Goal: Task Accomplishment & Management: Use online tool/utility

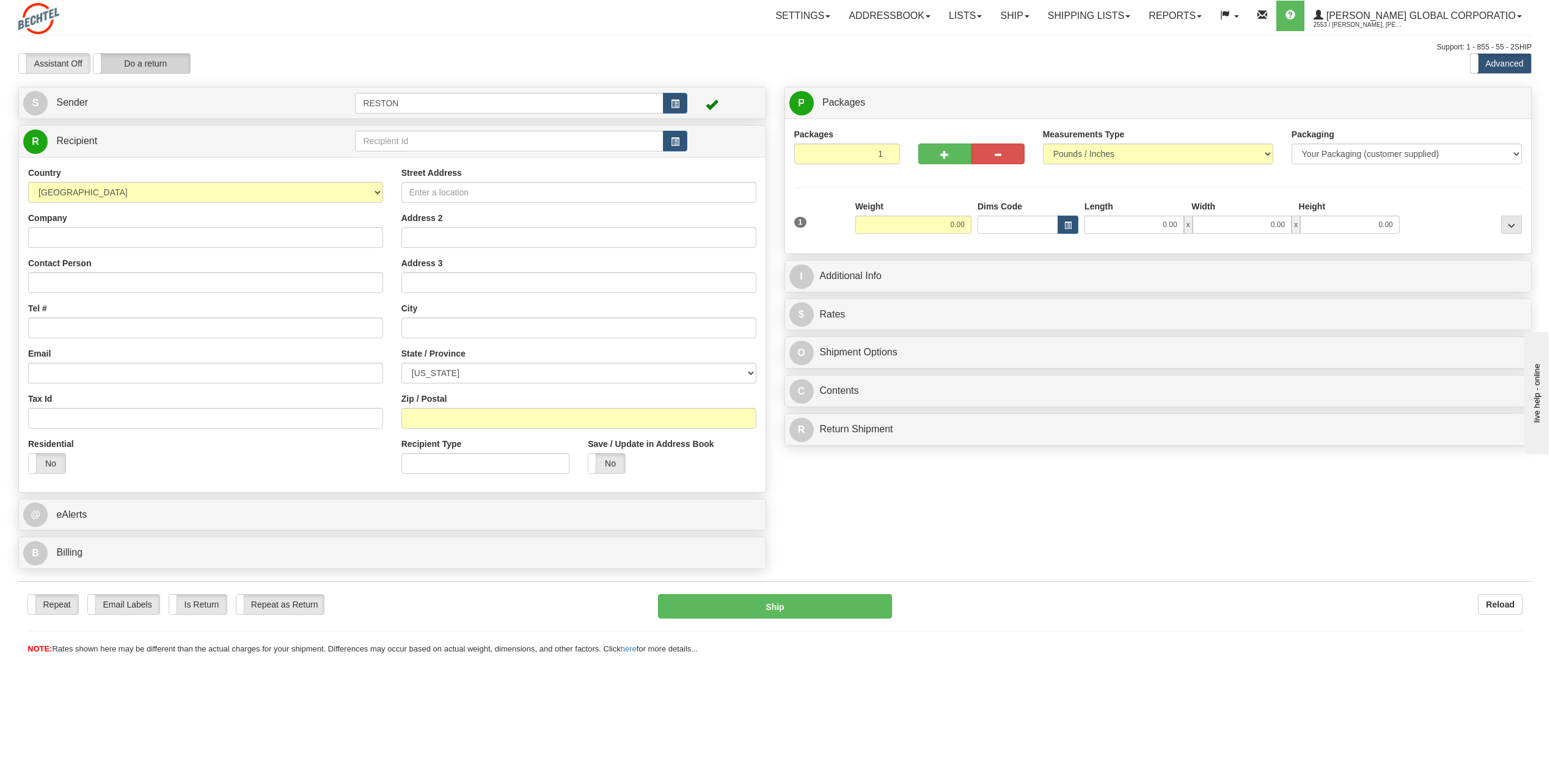
click at [123, 62] on label "Do a return" at bounding box center [142, 63] width 97 height 19
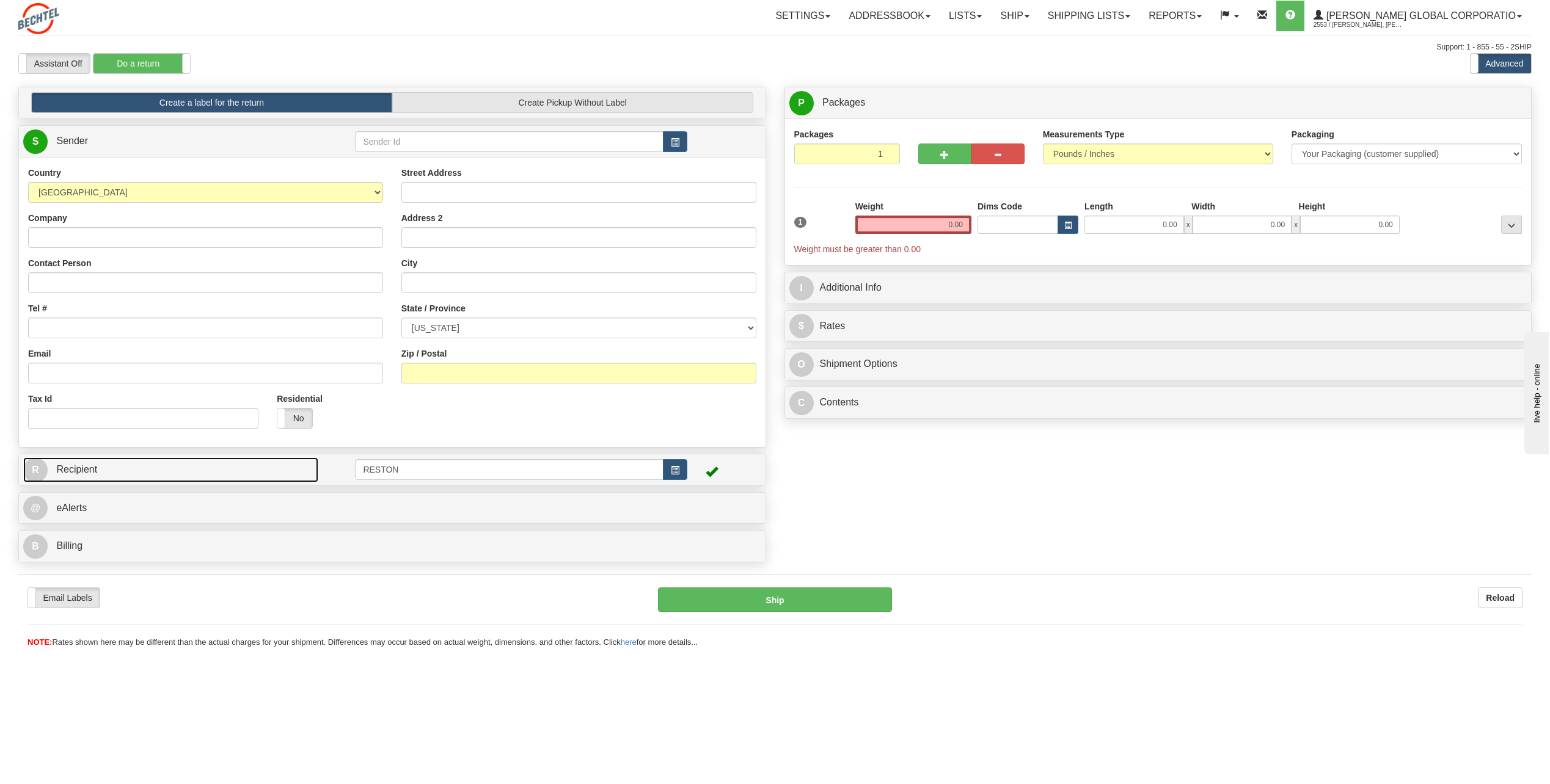
click at [185, 469] on link "R Recipient" at bounding box center [171, 469] width 295 height 25
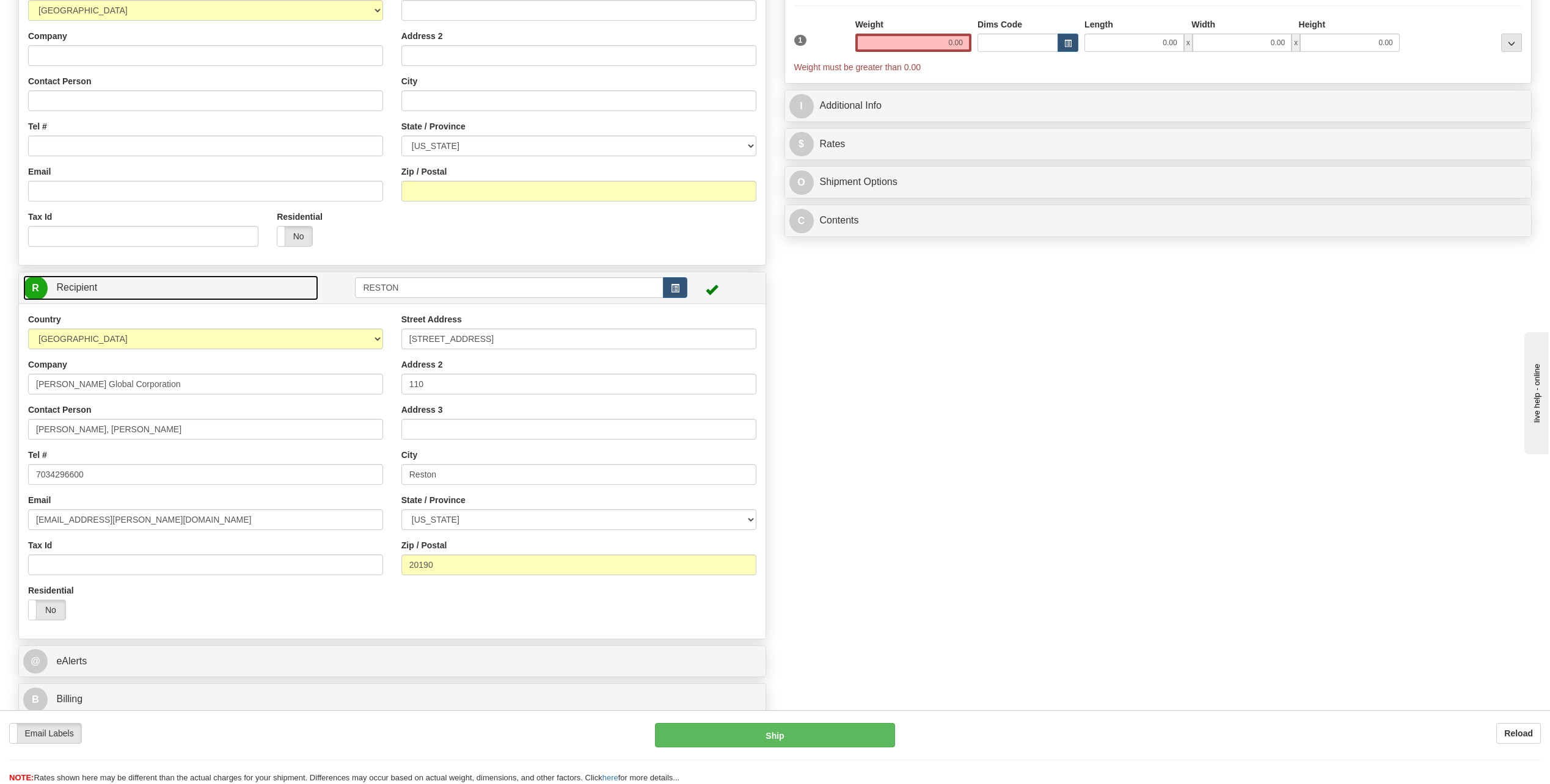
scroll to position [183, 0]
click at [671, 287] on span "button" at bounding box center [675, 287] width 9 height 8
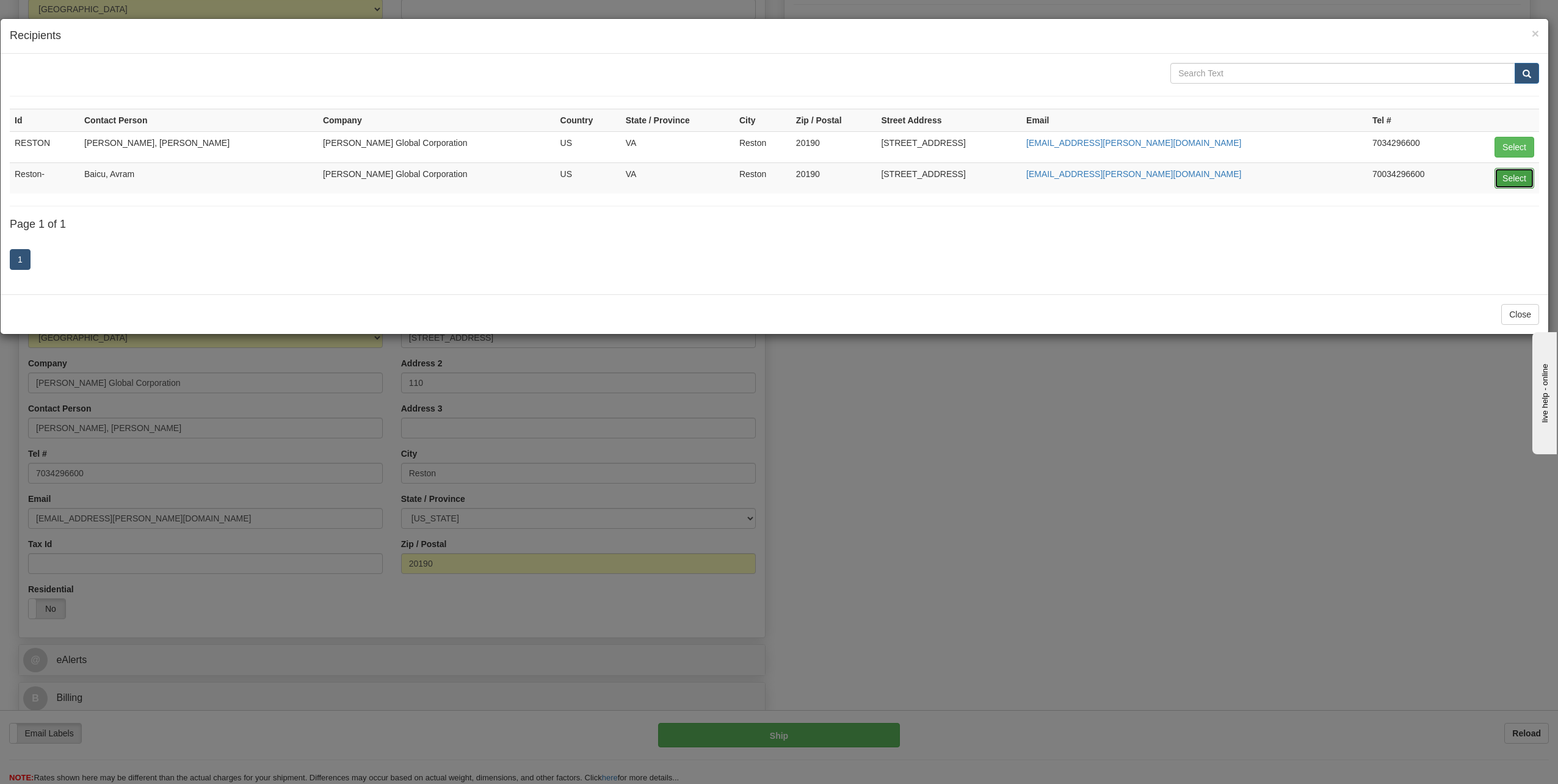
click at [1524, 186] on button "Select" at bounding box center [1514, 178] width 40 height 21
type input "Reston-"
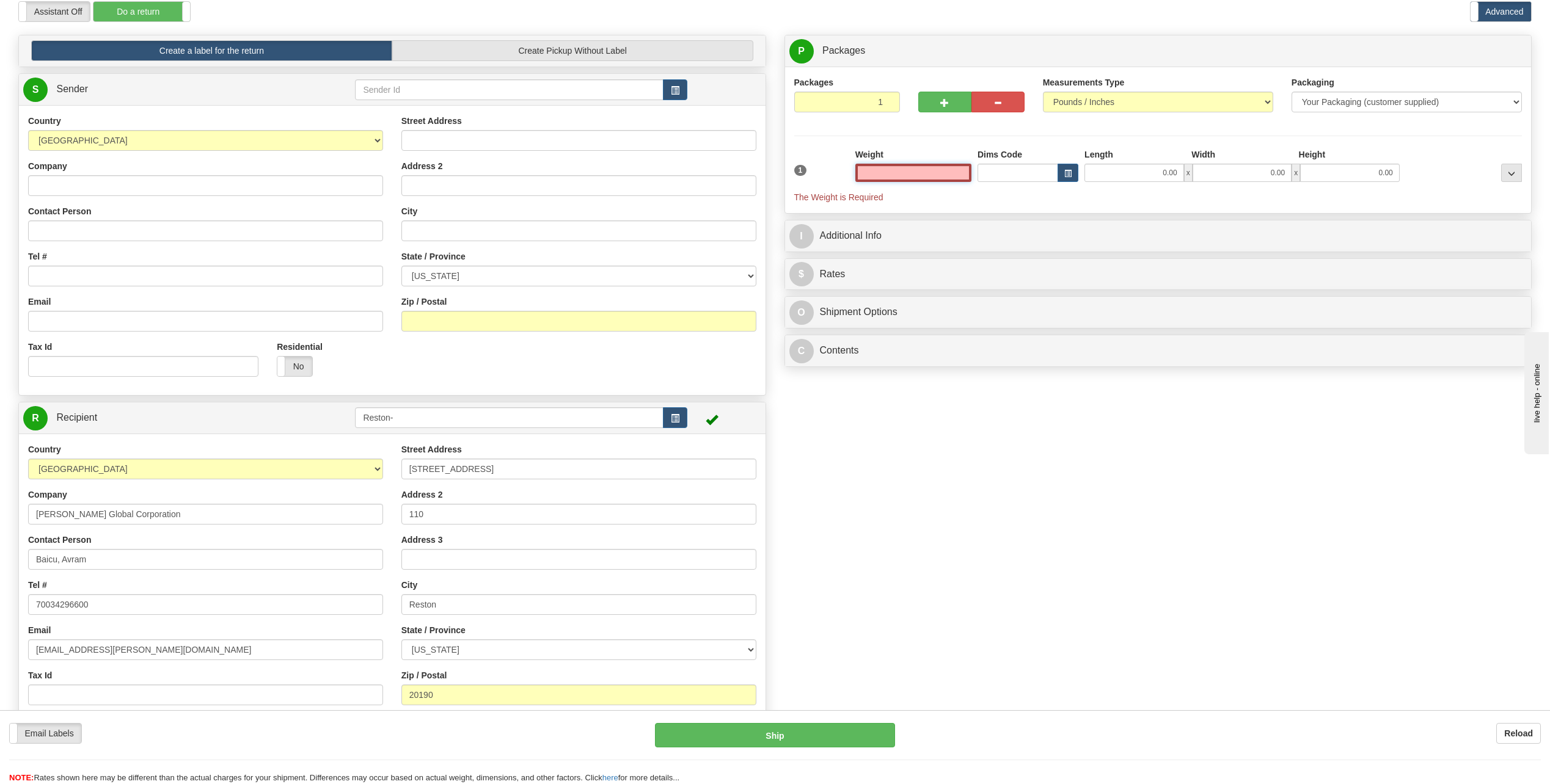
scroll to position [0, 0]
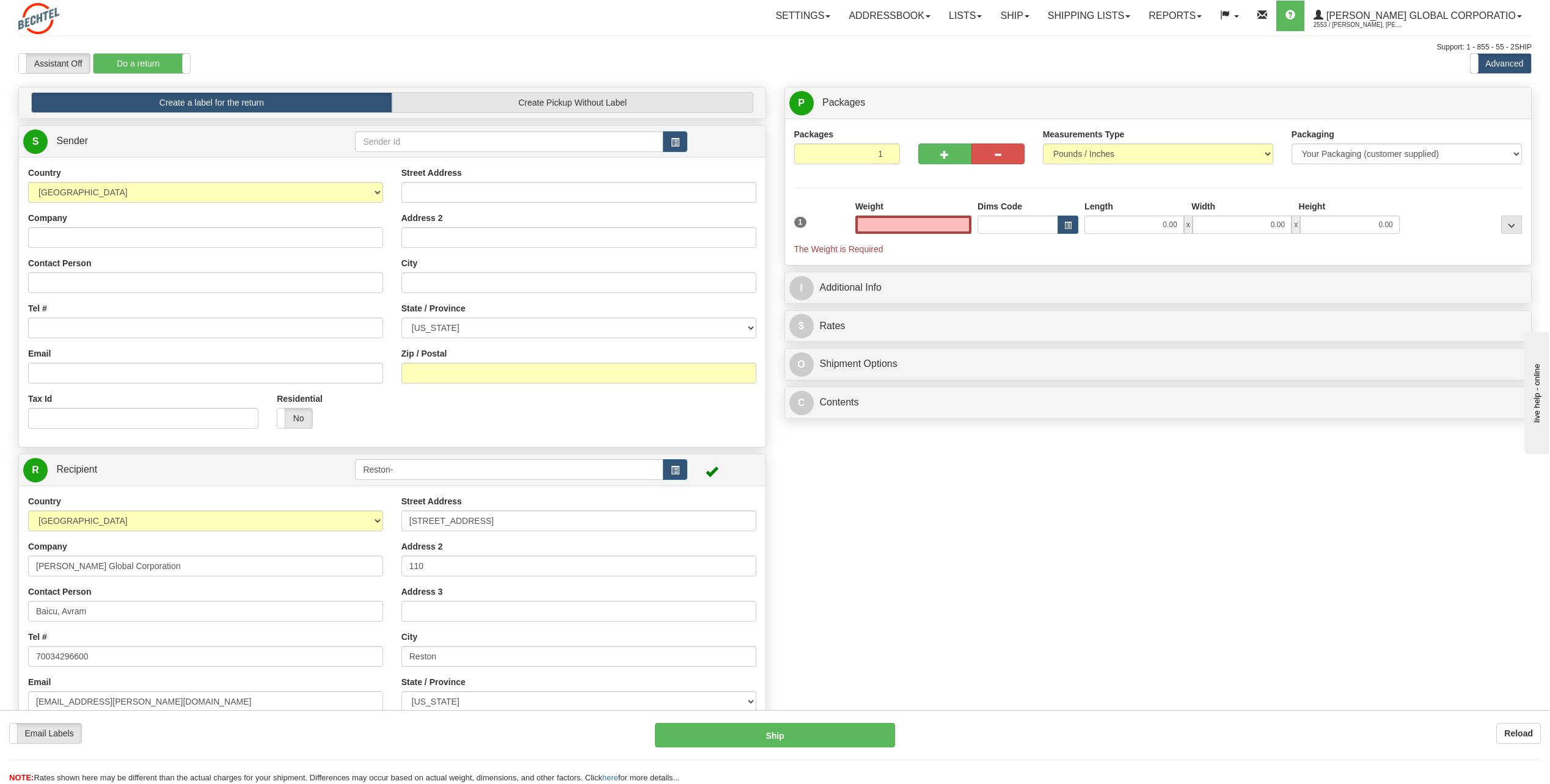
type input "0.00"
click at [181, 252] on div "Country [GEOGRAPHIC_DATA] [GEOGRAPHIC_DATA] [GEOGRAPHIC_DATA] [GEOGRAPHIC_DATA]…" at bounding box center [205, 302] width 373 height 271
click at [195, 292] on input "Contact Person" at bounding box center [205, 282] width 355 height 21
paste input "[PERSON_NAME]"
type input "[PERSON_NAME]"
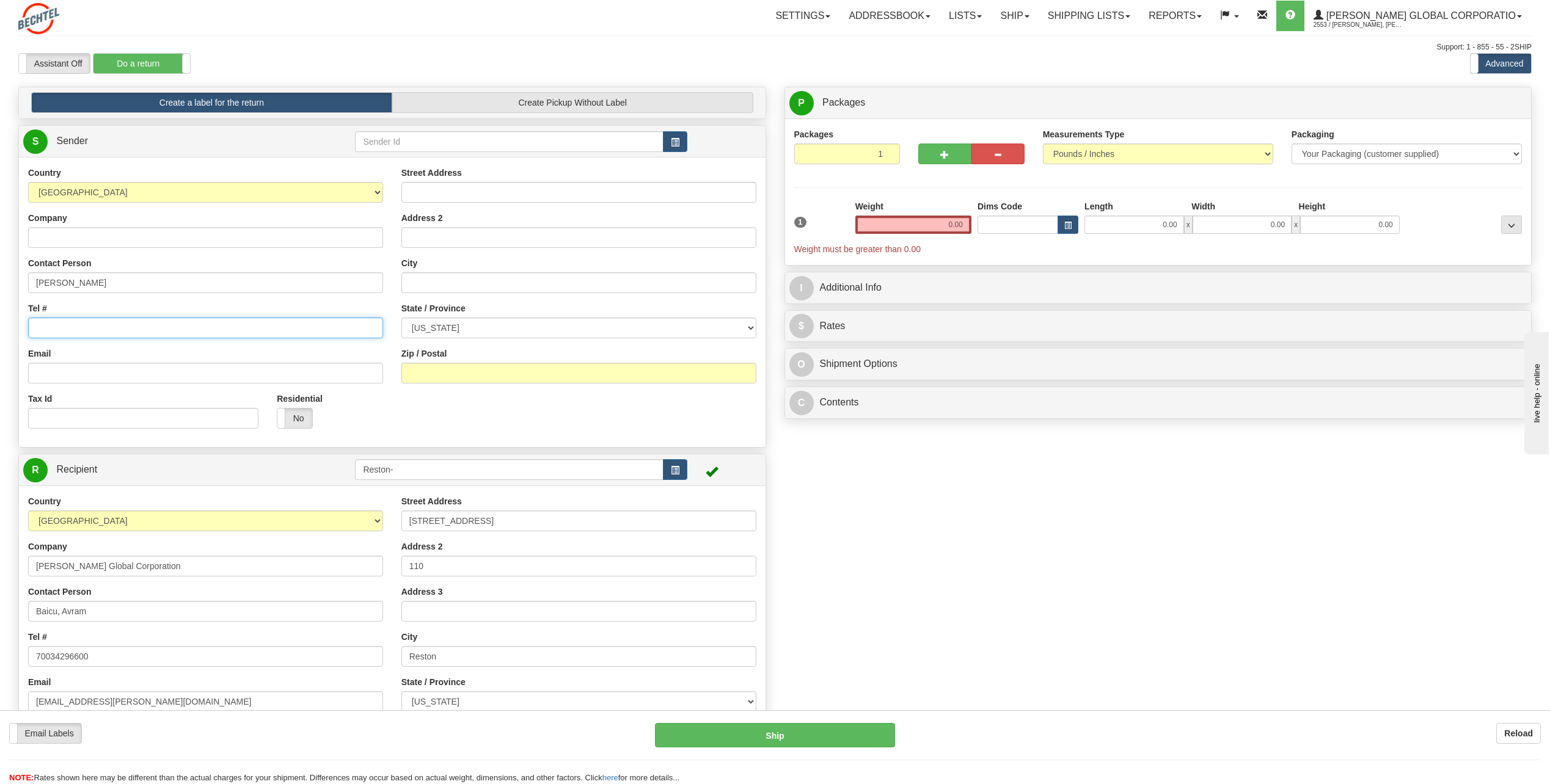
click at [344, 323] on input "Tel #" at bounding box center [205, 327] width 355 height 21
paste input "[PHONE_NUMBER]"
type input "[PHONE_NUMBER]"
click at [178, 376] on input "Email" at bounding box center [205, 373] width 355 height 21
paste input "[EMAIL_ADDRESS][PERSON_NAME][DOMAIN_NAME]"
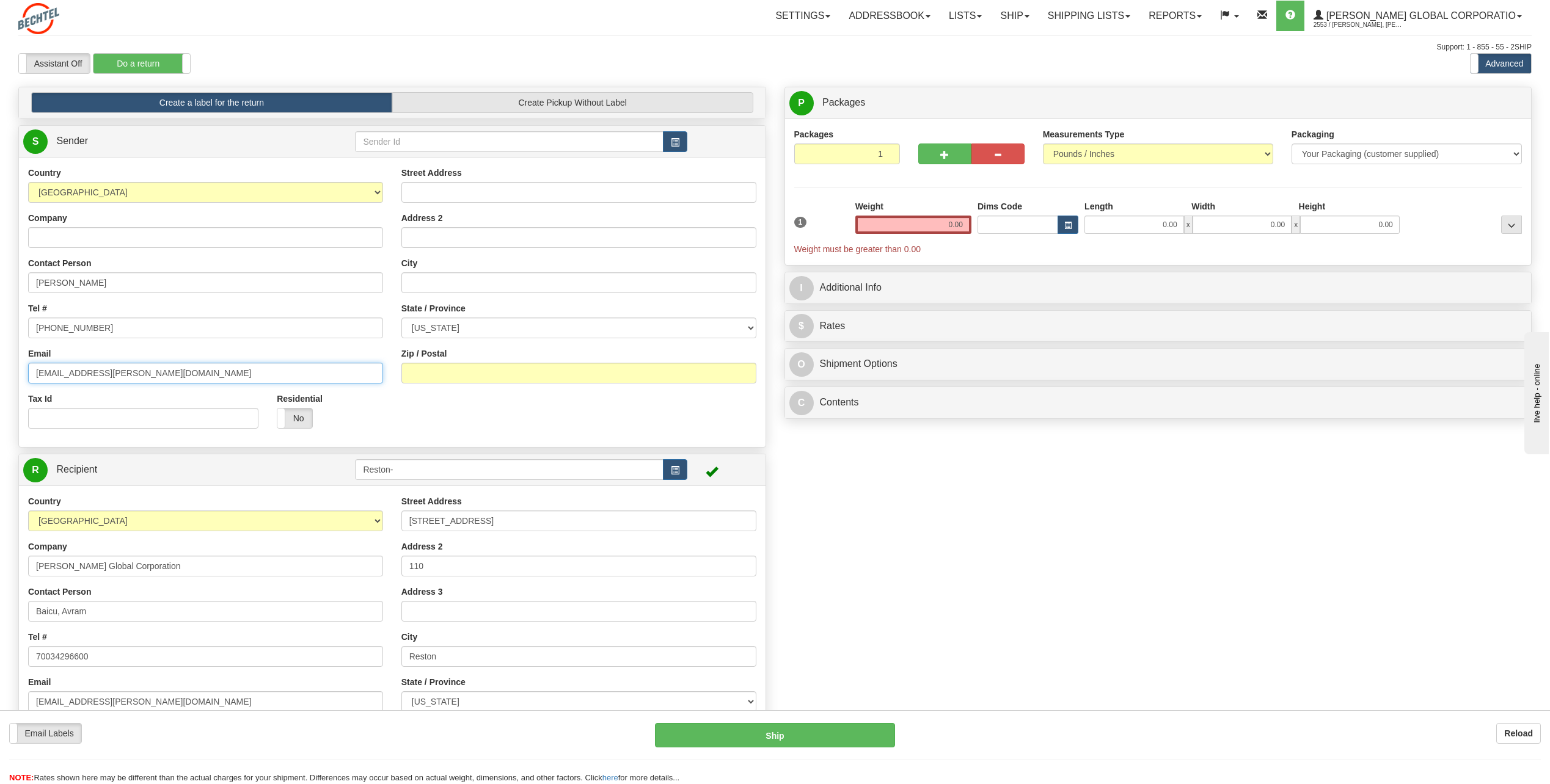
type input "[EMAIL_ADDRESS][PERSON_NAME][DOMAIN_NAME]"
click at [458, 194] on input "Street Address" at bounding box center [578, 192] width 355 height 21
paste input "[STREET_ADDRESS],"
type input "[STREET_ADDRESS],"
click at [421, 280] on input "City" at bounding box center [578, 282] width 355 height 21
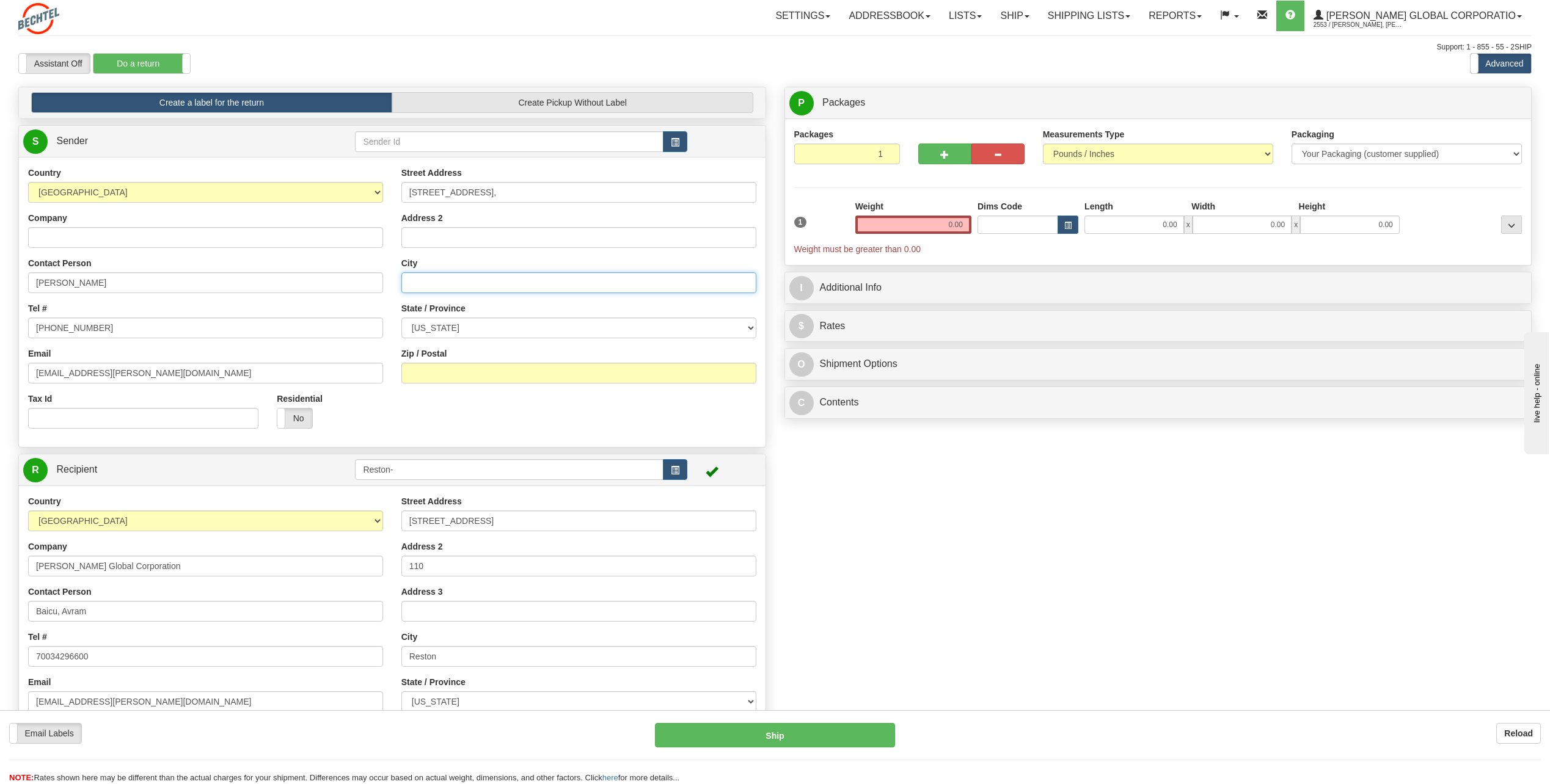
paste input "[GEOGRAPHIC_DATA]"
type input "[GEOGRAPHIC_DATA]"
click at [456, 327] on select "[US_STATE] [US_STATE] [US_STATE] [US_STATE] Armed Forces America Armed Forces E…" at bounding box center [578, 327] width 355 height 21
select select "MD"
click at [401, 317] on select "[US_STATE] [US_STATE] [US_STATE] [US_STATE] Armed Forces America Armed Forces E…" at bounding box center [578, 327] width 355 height 21
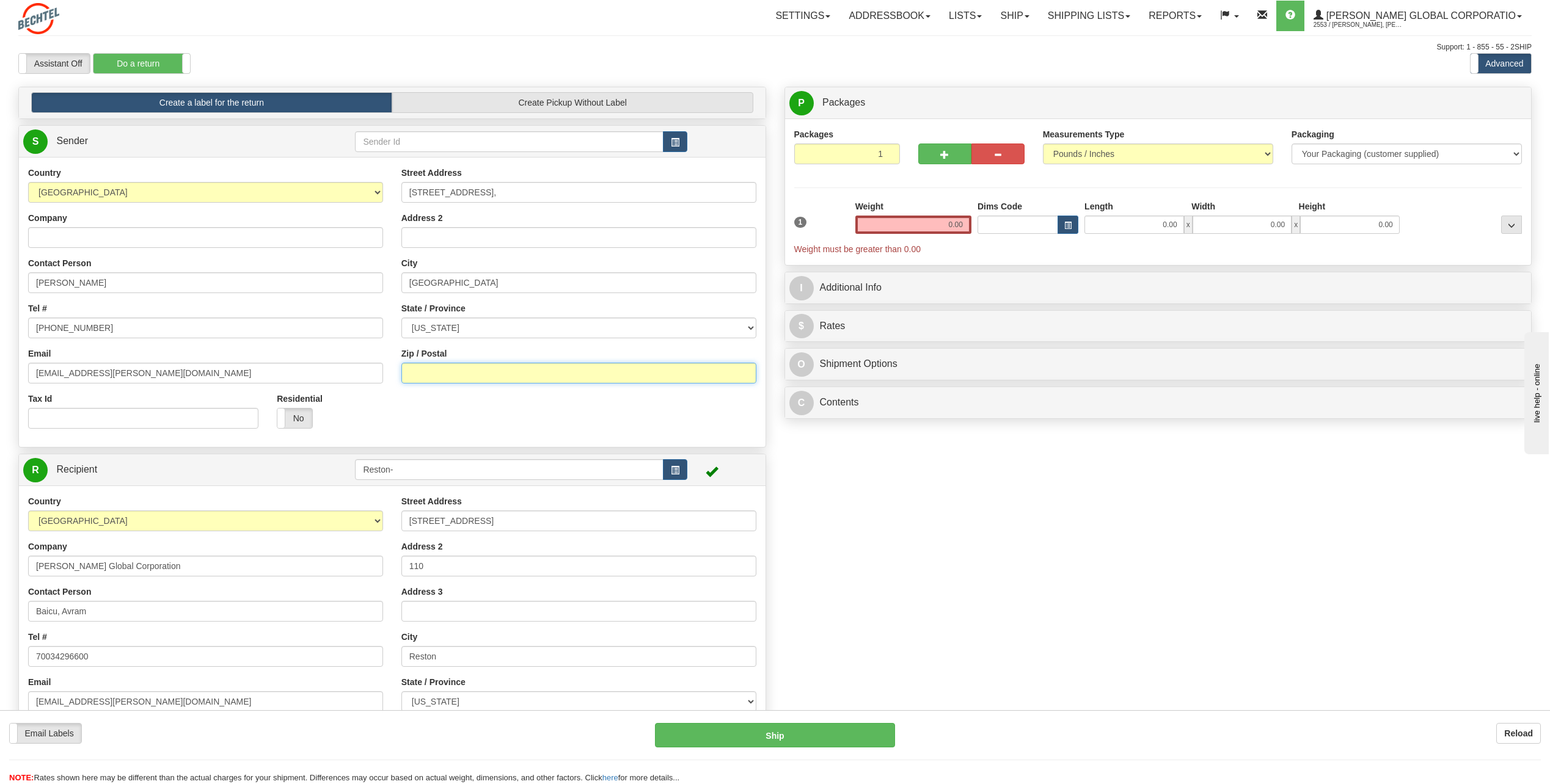
click at [544, 374] on input "Zip / Postal" at bounding box center [578, 373] width 355 height 21
paste input "21754"
type input "21754"
click at [945, 227] on input "0.00" at bounding box center [913, 224] width 116 height 18
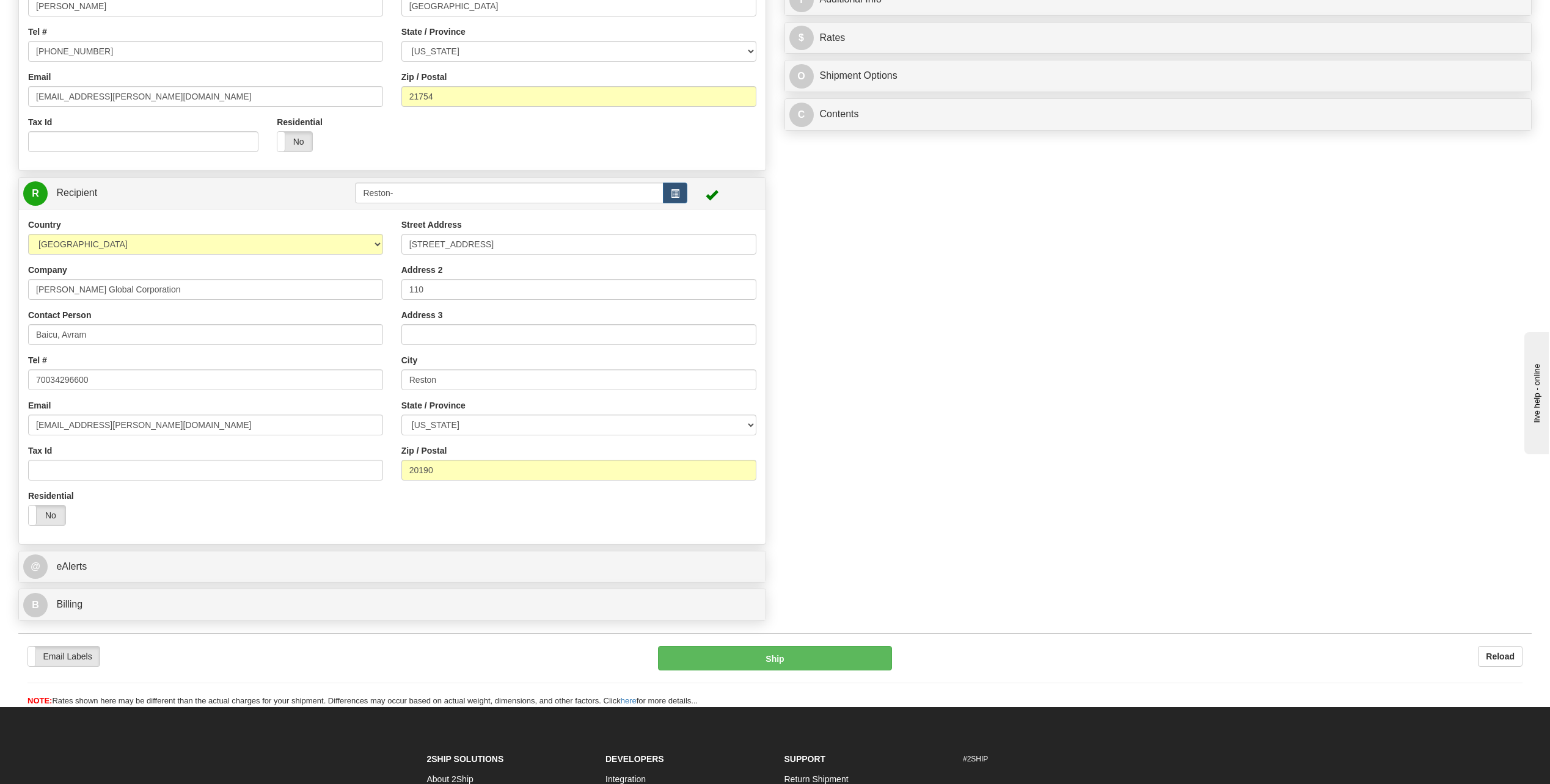
scroll to position [305, 0]
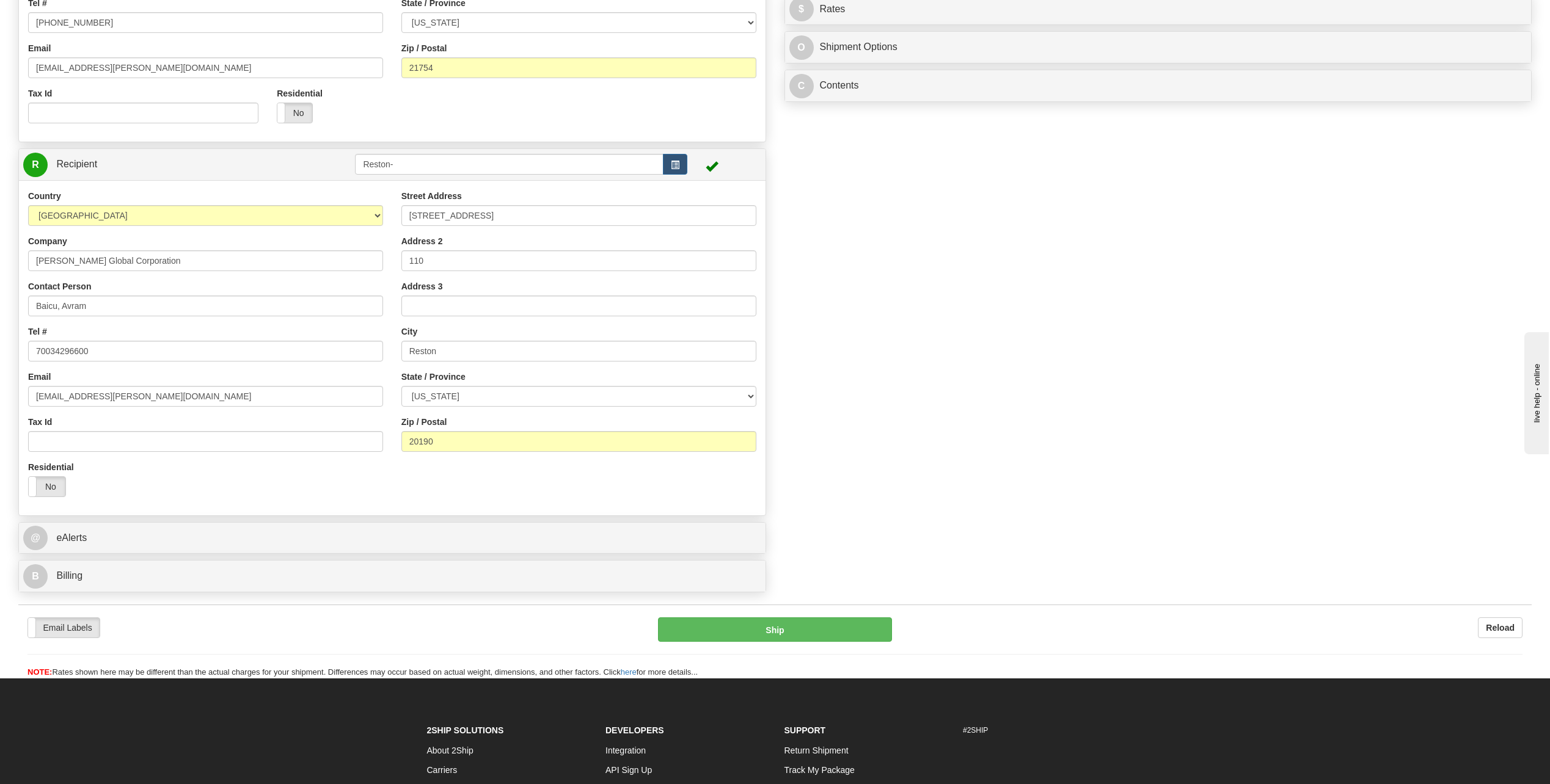
type input "10.00"
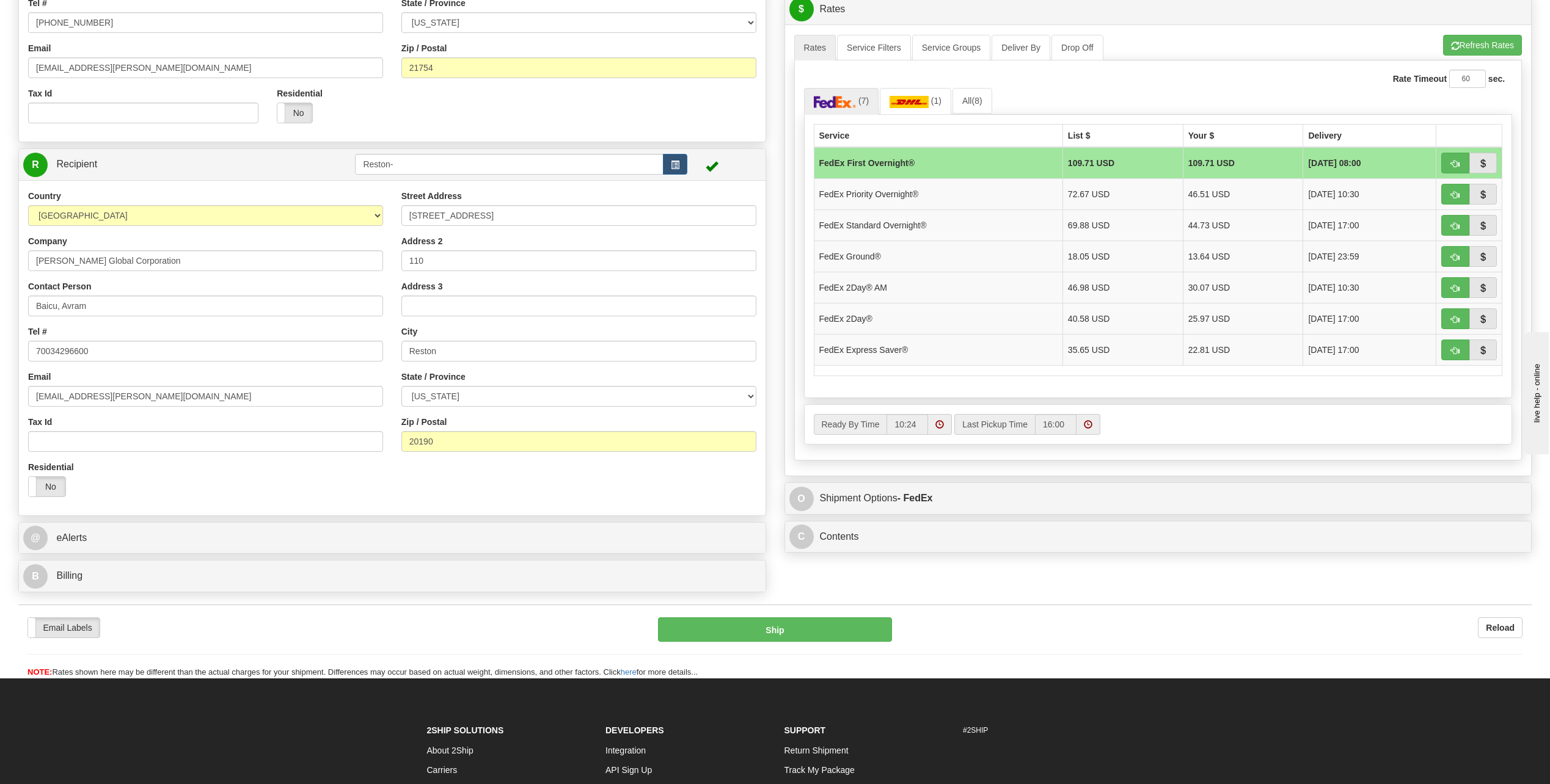
click at [612, 480] on div "Country [GEOGRAPHIC_DATA] [GEOGRAPHIC_DATA] [GEOGRAPHIC_DATA] [GEOGRAPHIC_DATA]…" at bounding box center [392, 348] width 747 height 317
click at [1135, 91] on ul "(7) (1) All (8)" at bounding box center [1158, 101] width 709 height 26
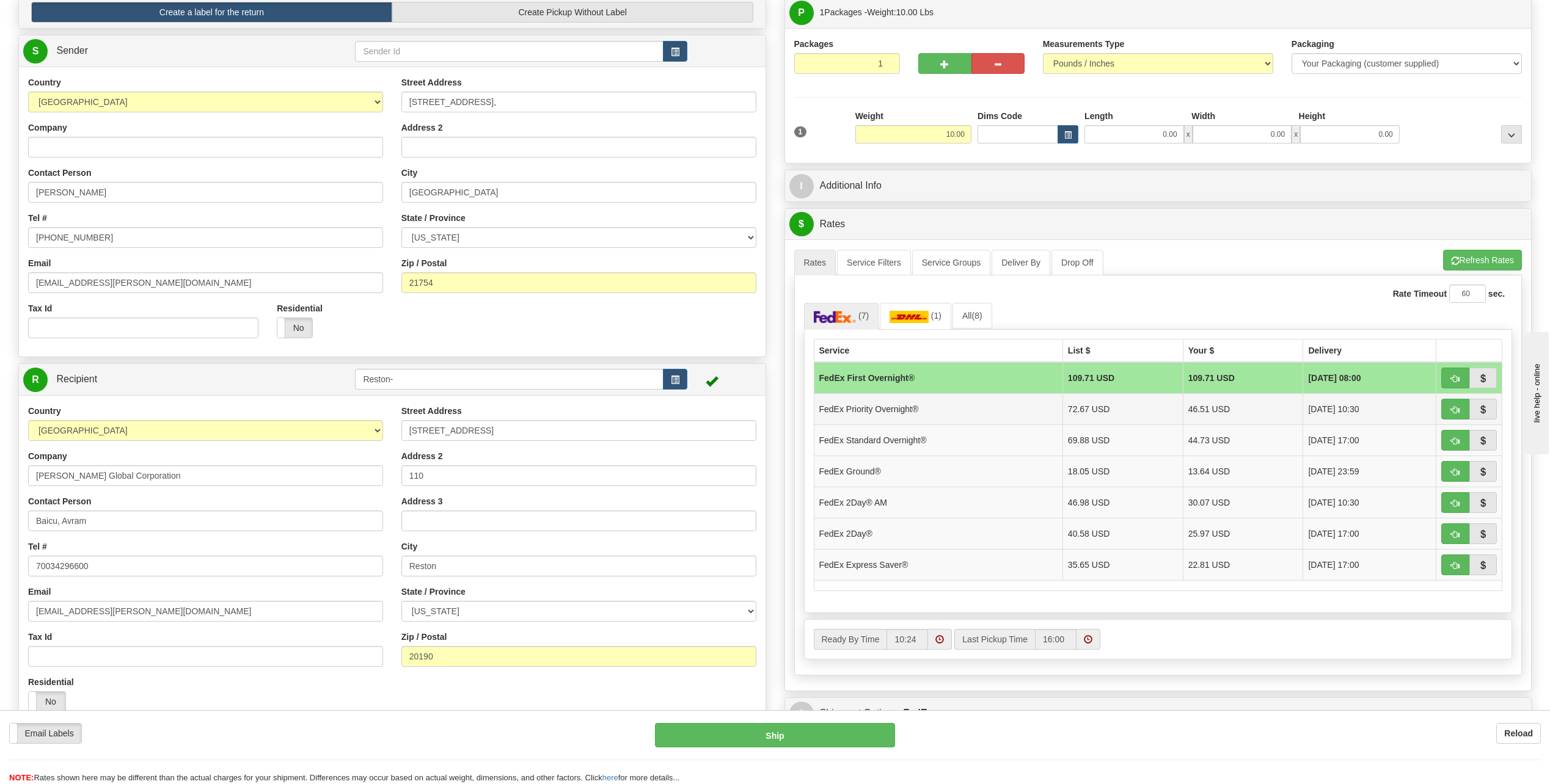
scroll to position [122, 0]
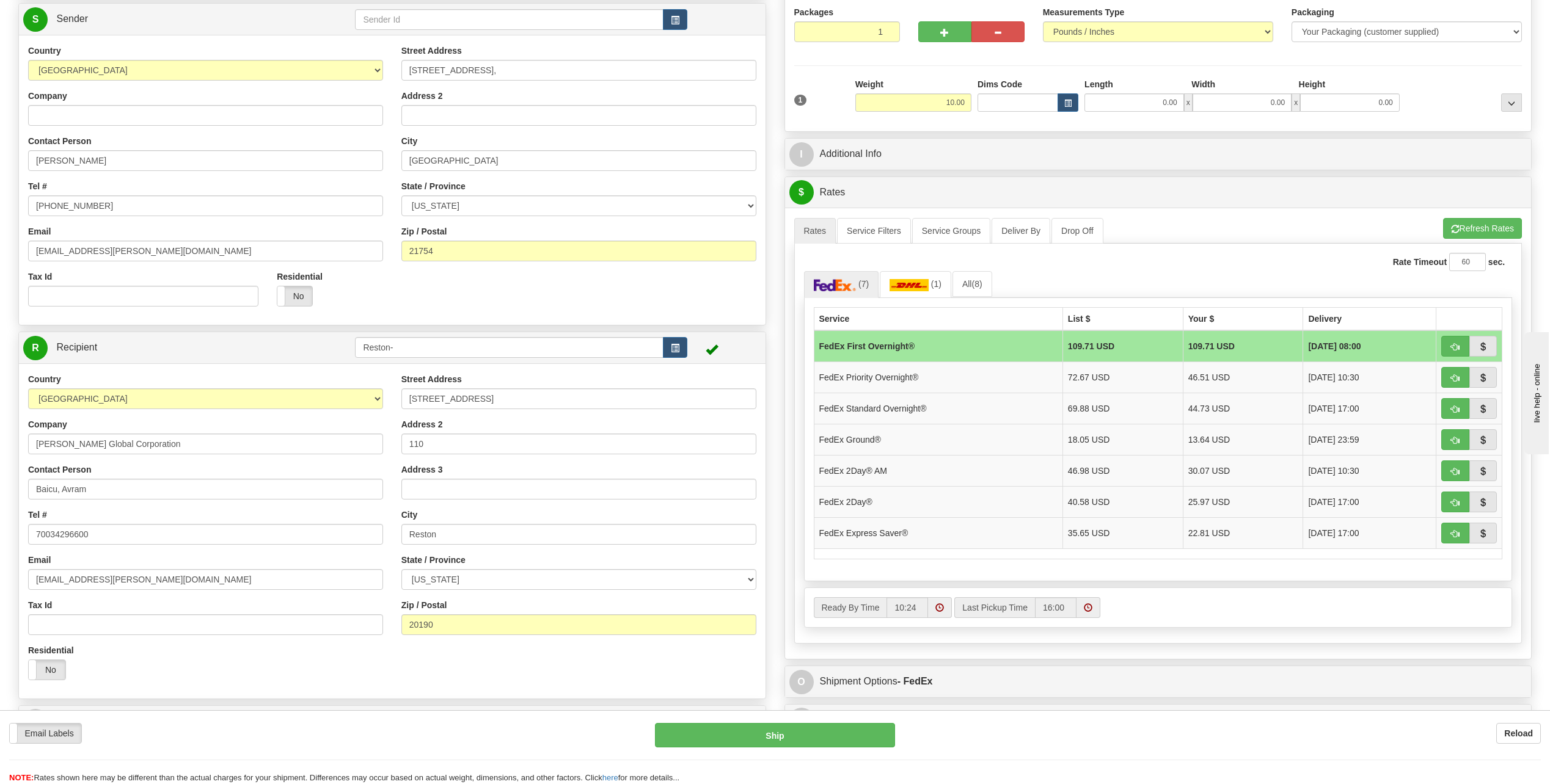
click at [570, 325] on div "Create a label for the return Create Pickup Without Label S Sender" at bounding box center [393, 373] width 766 height 817
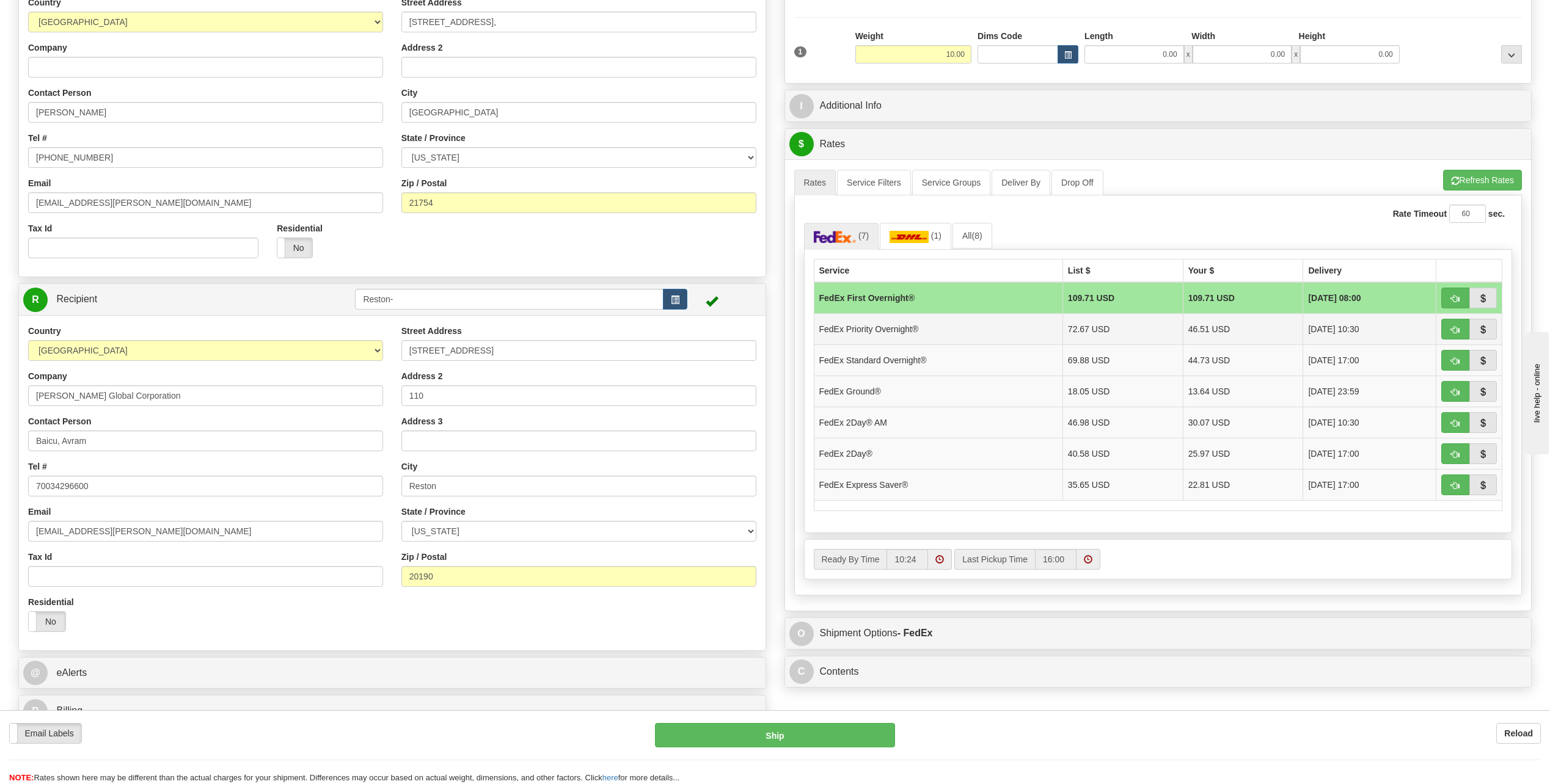
scroll to position [183, 0]
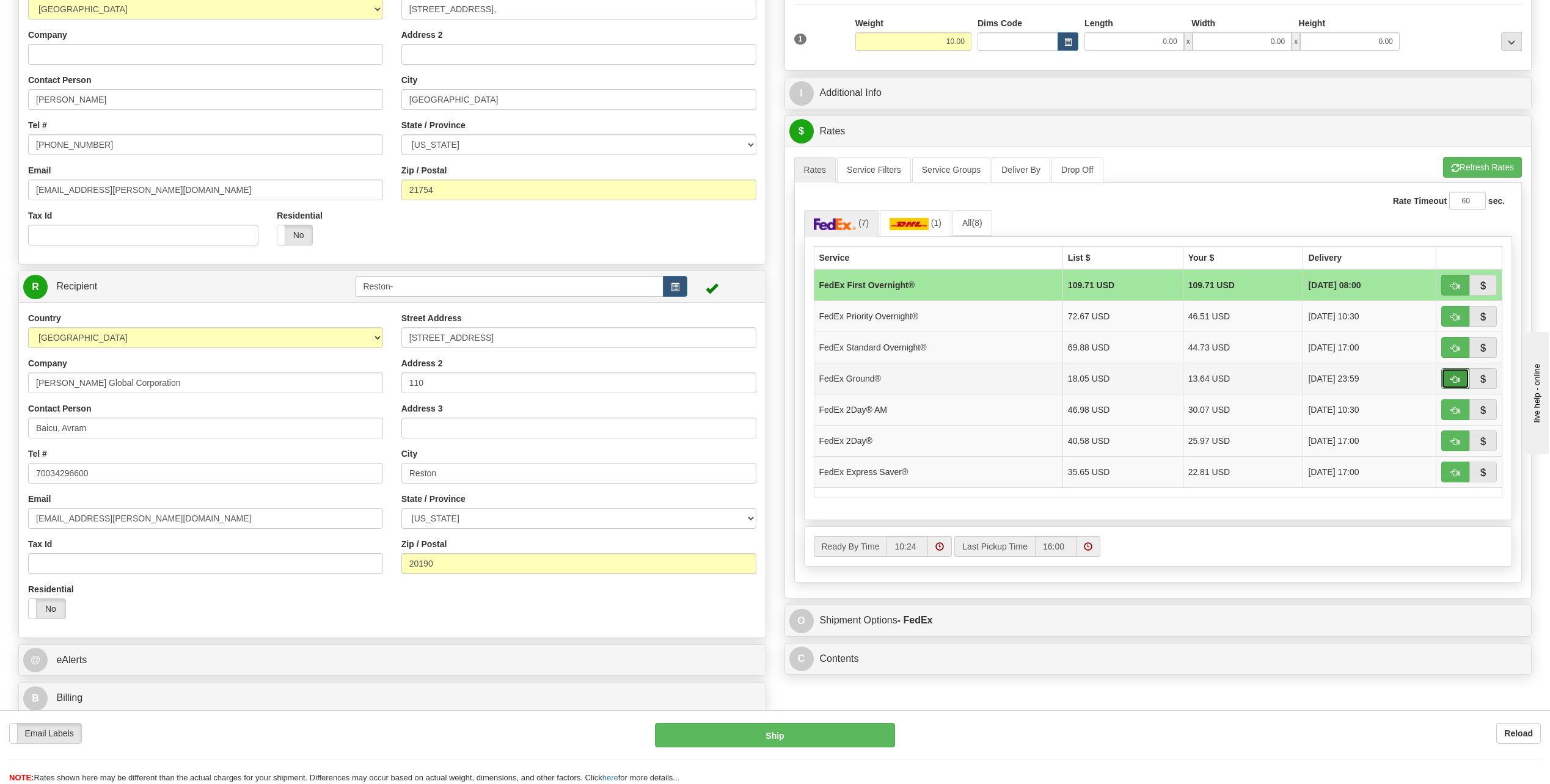
click at [1460, 378] on button "button" at bounding box center [1455, 378] width 28 height 21
type input "92"
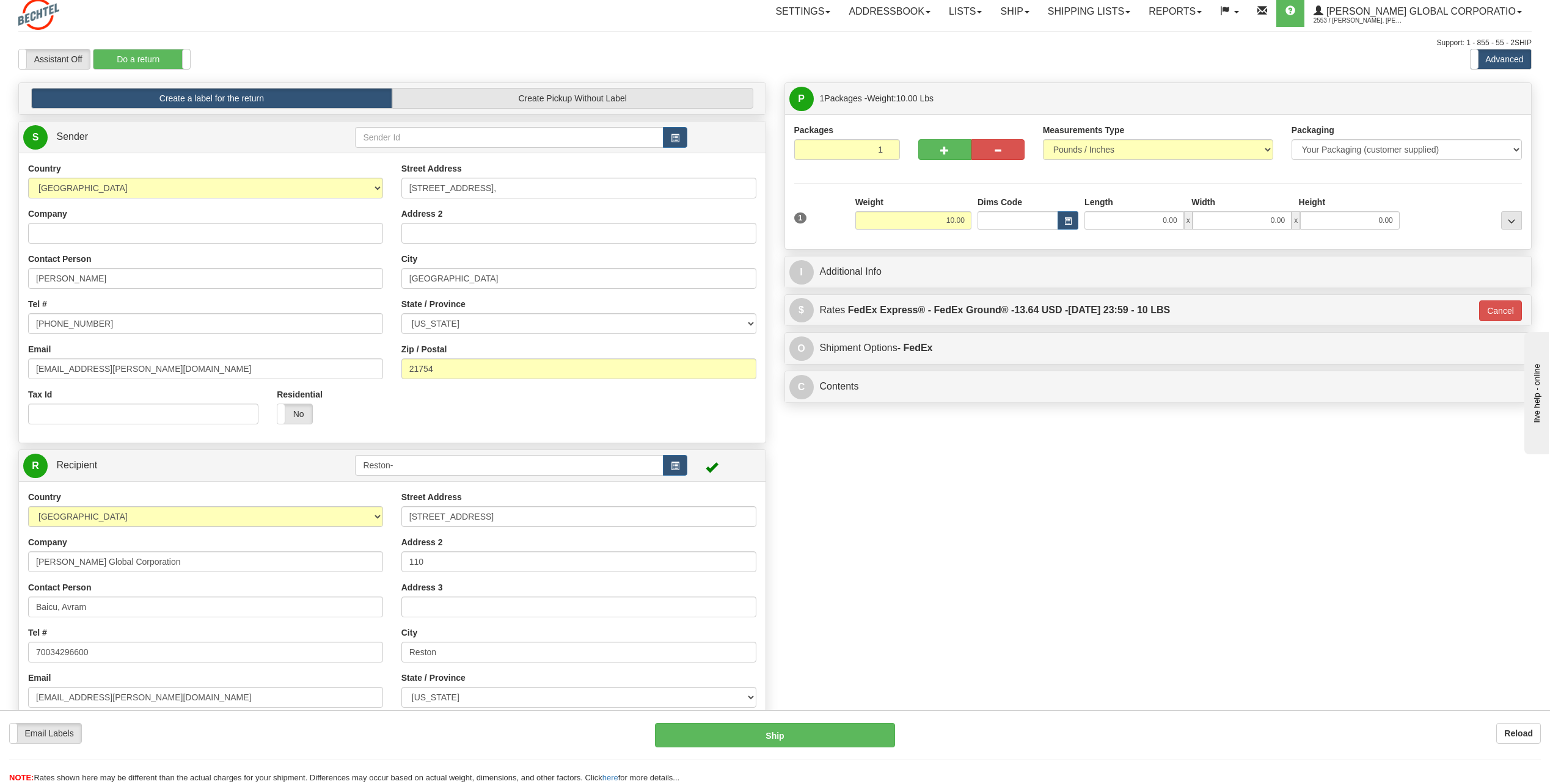
scroll to position [0, 0]
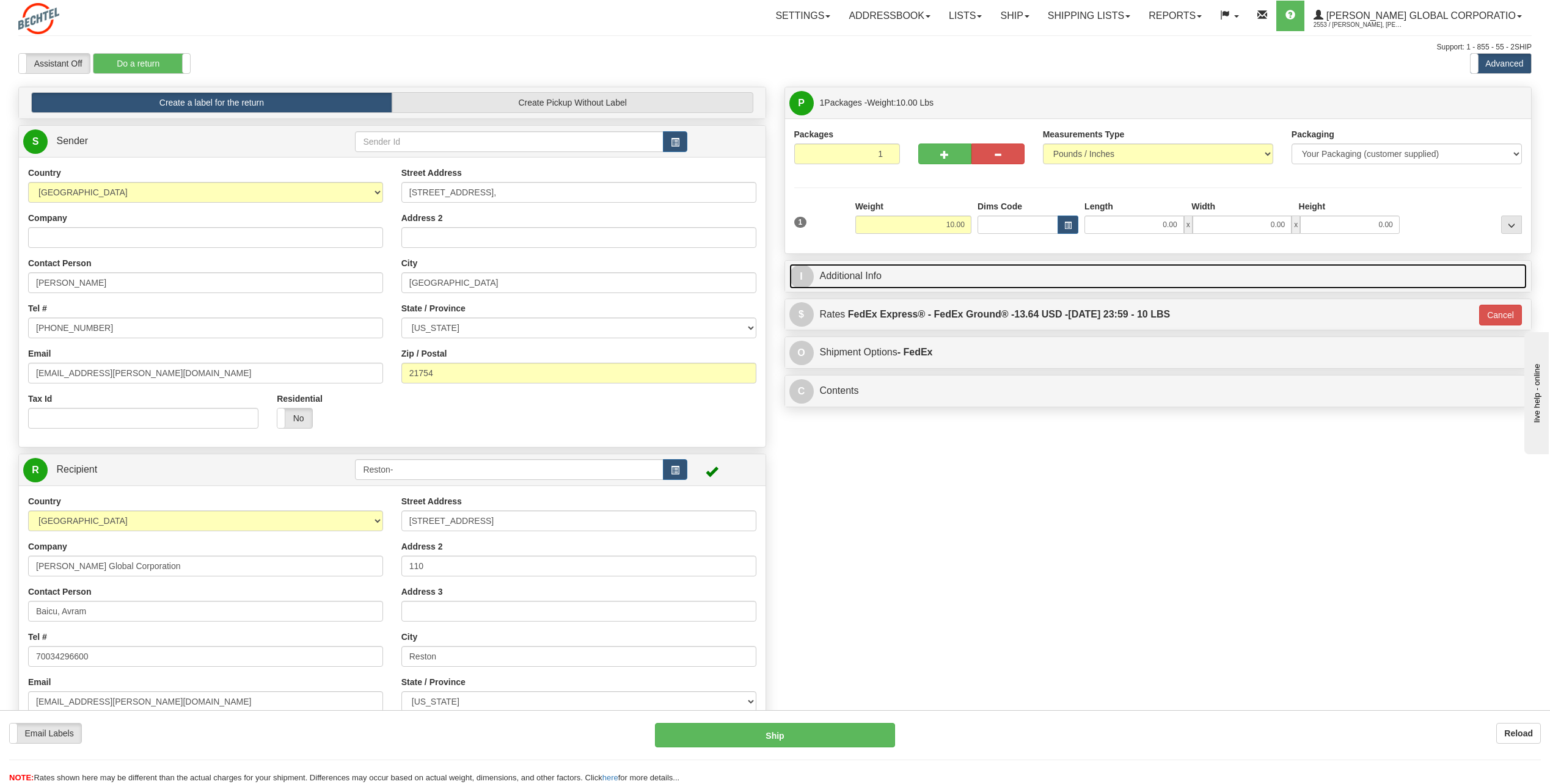
click at [1005, 269] on link "I Additional Info" at bounding box center [1158, 276] width 738 height 25
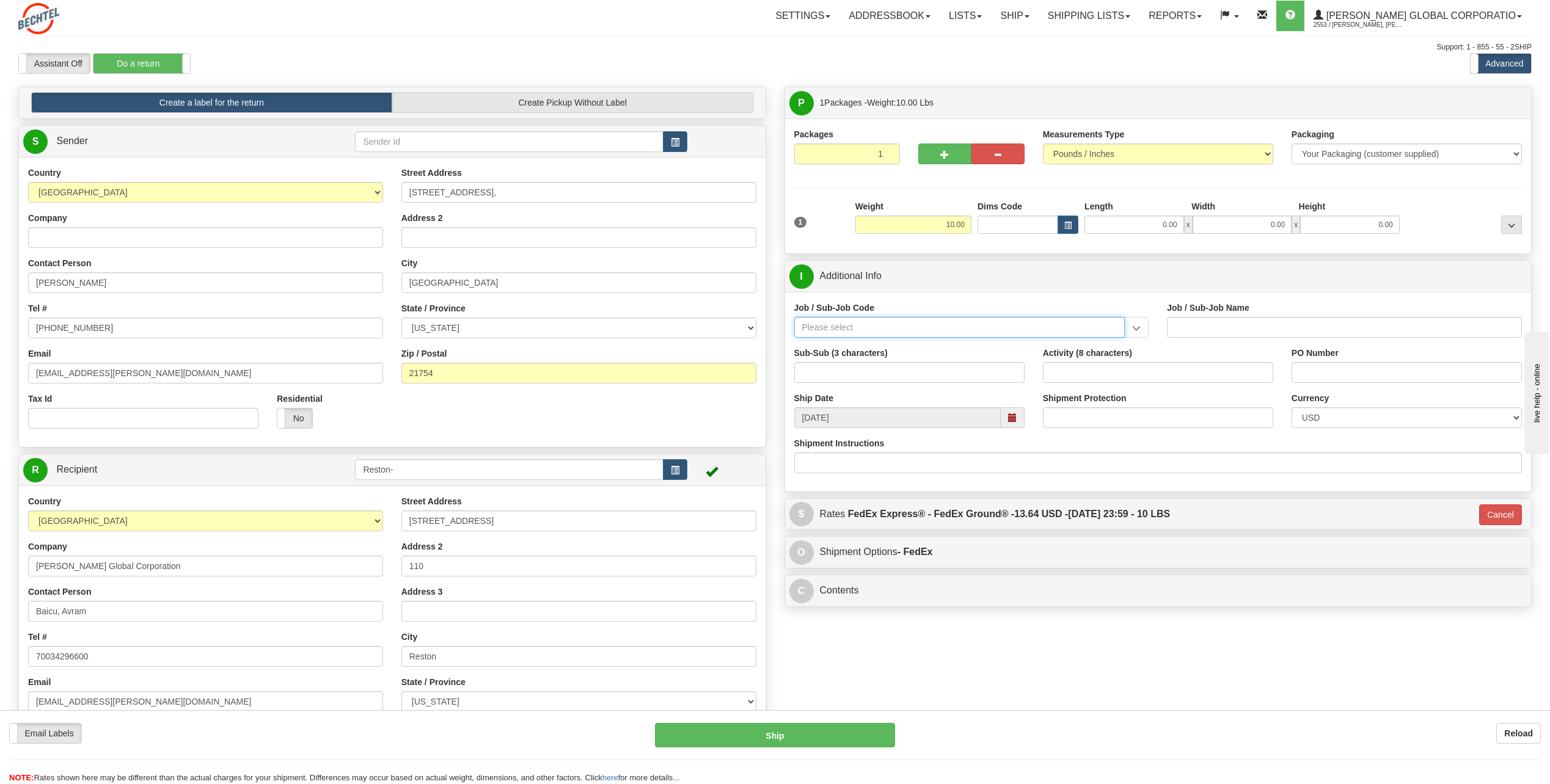
drag, startPoint x: 1047, startPoint y: 323, endPoint x: 1035, endPoint y: 317, distance: 13.4
click at [1041, 319] on input "Job / Sub-Job Code" at bounding box center [960, 327] width 331 height 21
paste input "50488-250"
type input "50488-250"
click at [1072, 348] on div "50488-250" at bounding box center [956, 346] width 319 height 13
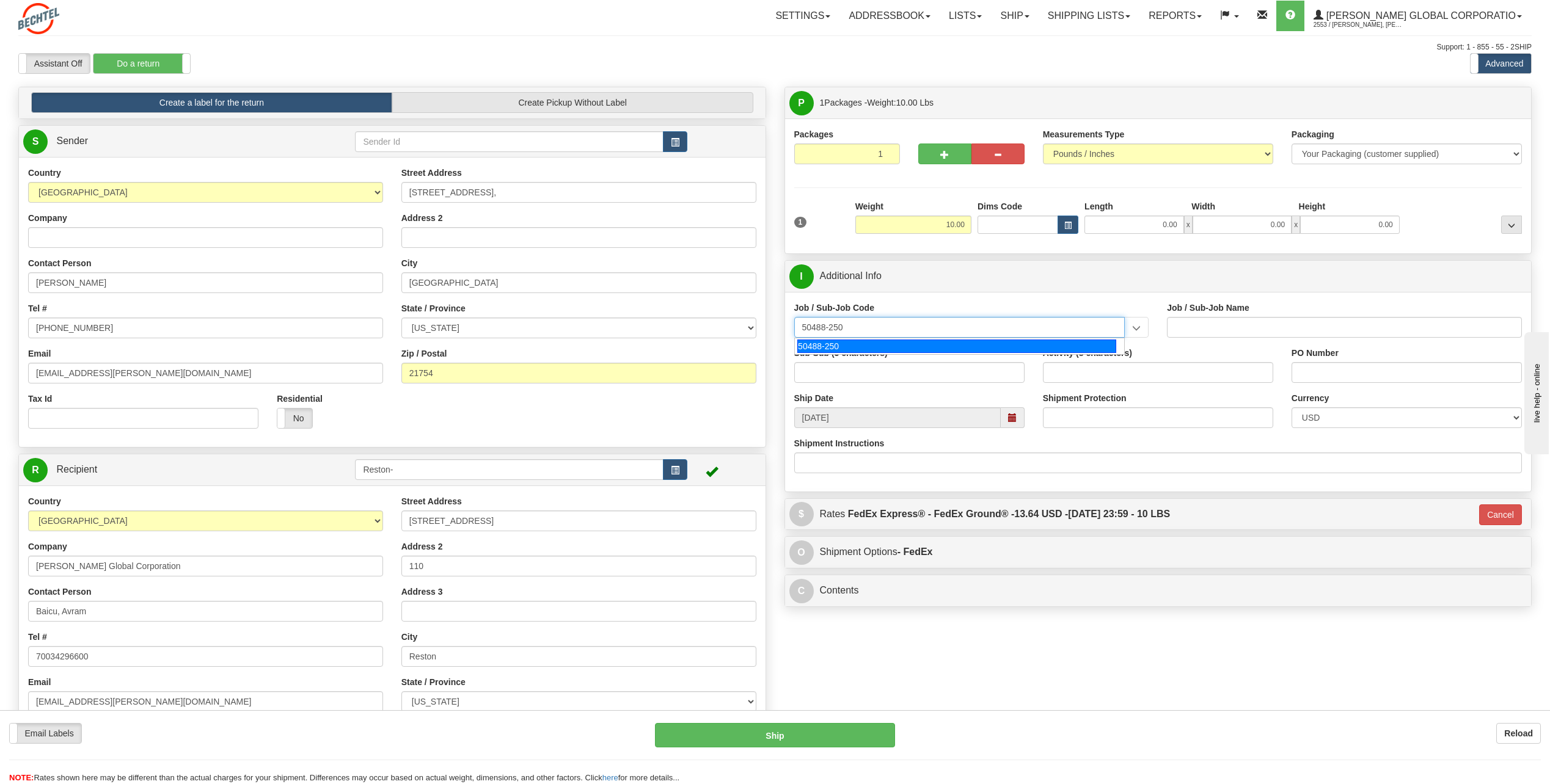
type input "IT-GEN. USER SERVICE - RESTON"
type input "50488-250"
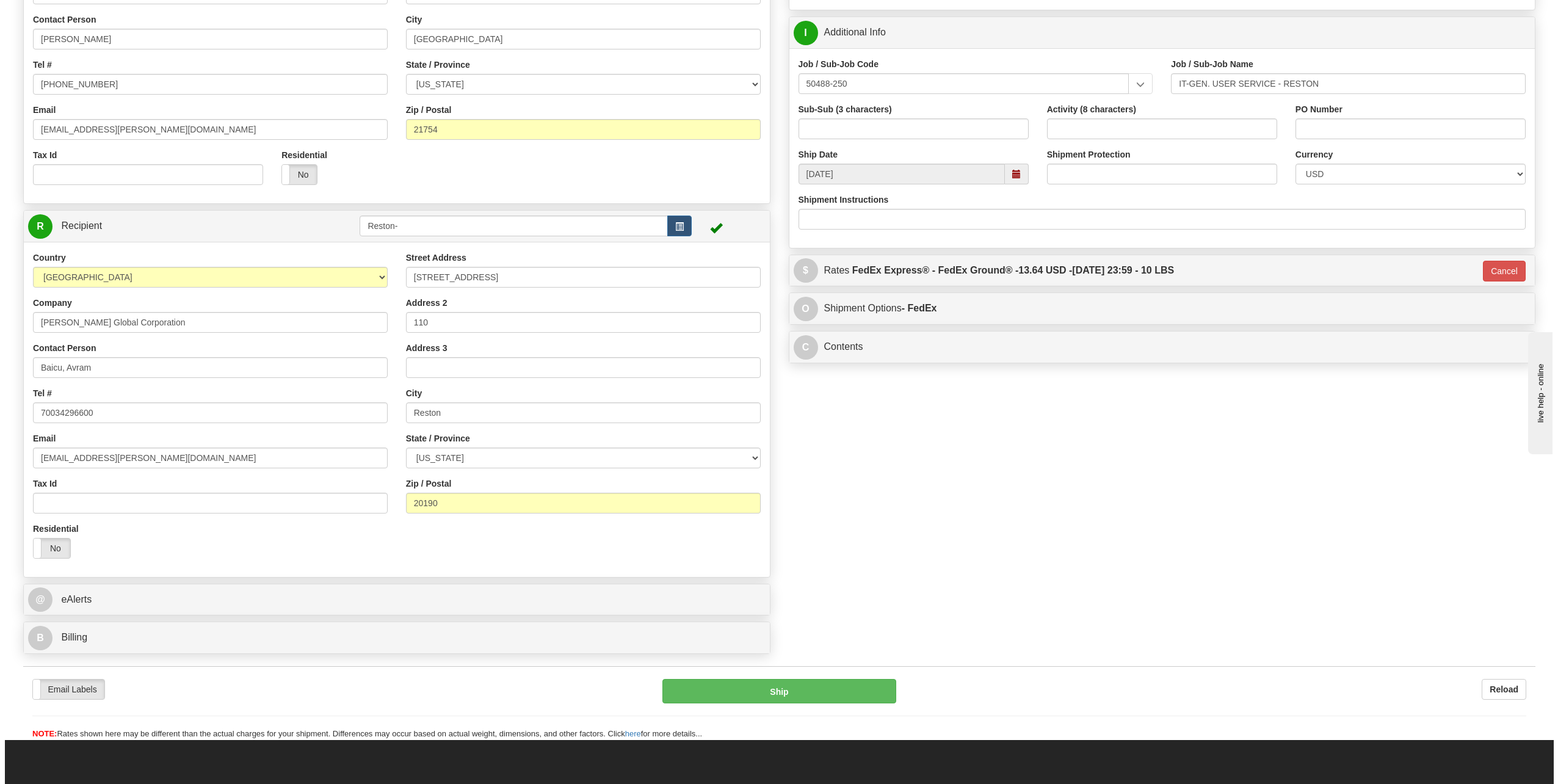
scroll to position [244, 0]
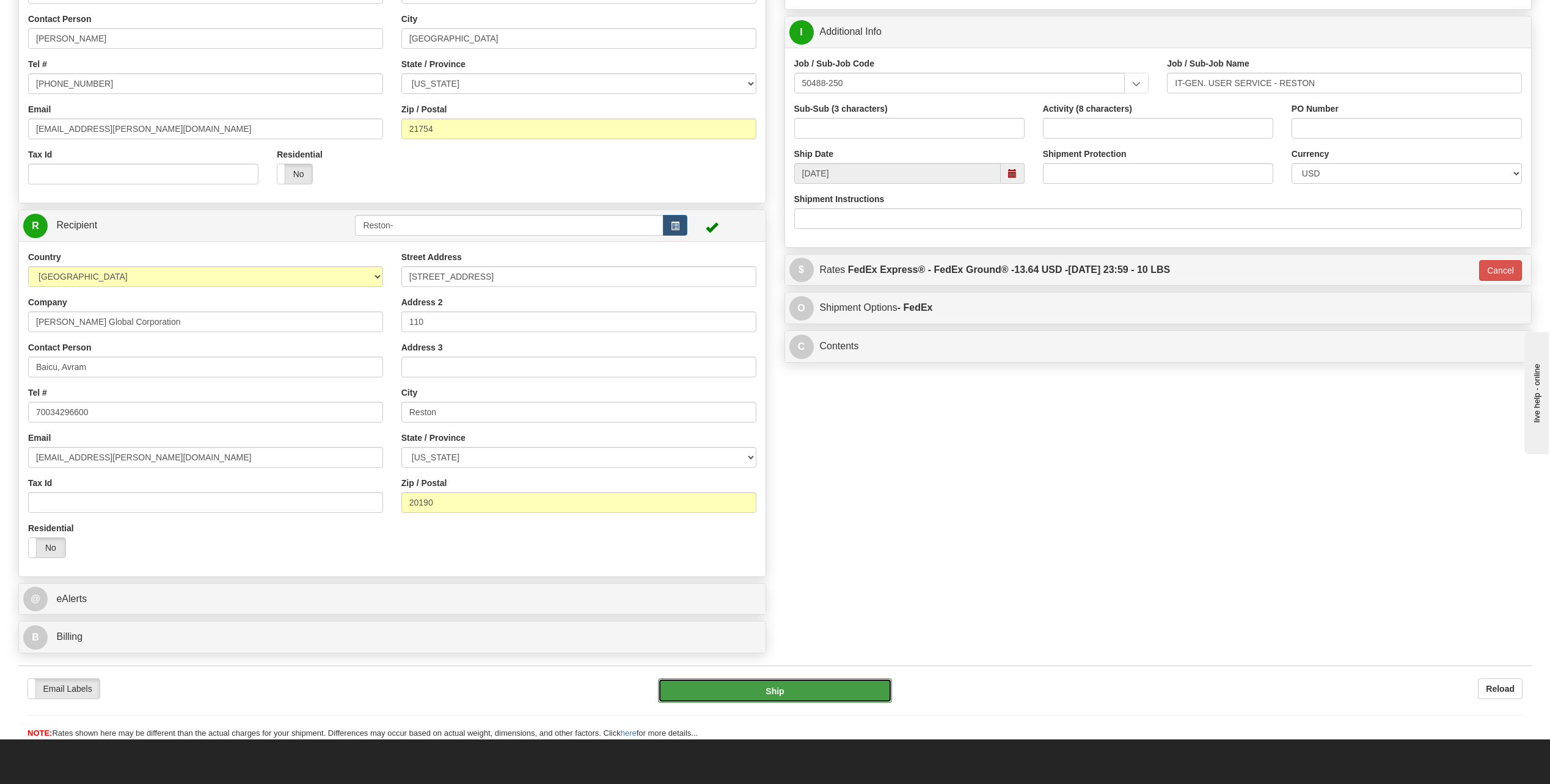
click at [824, 691] on button "Ship" at bounding box center [775, 690] width 234 height 24
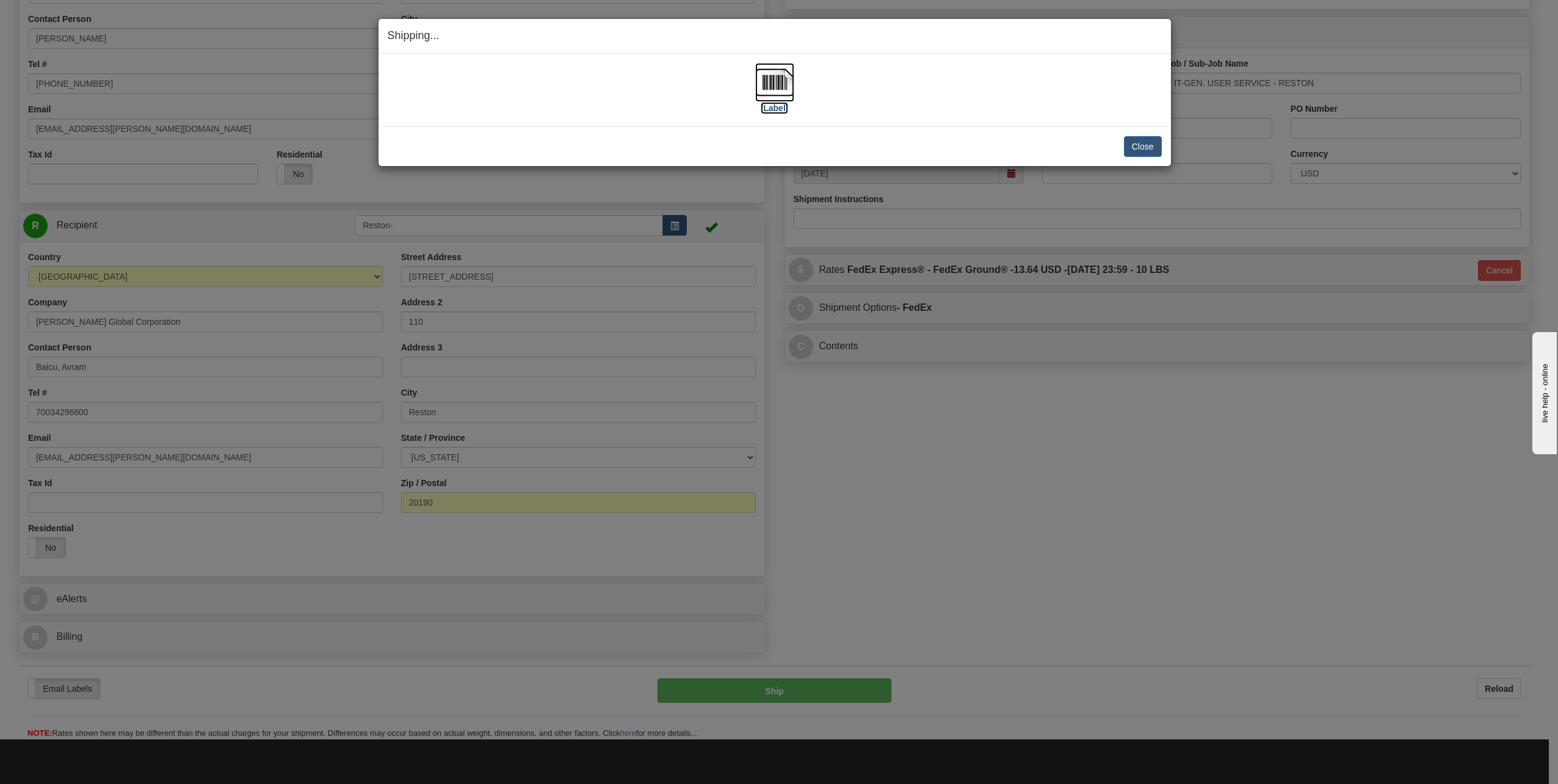
click at [775, 112] on label "[Label]" at bounding box center [775, 108] width 28 height 12
click at [1142, 142] on button "Close" at bounding box center [1143, 146] width 38 height 21
